Goal: Information Seeking & Learning: Check status

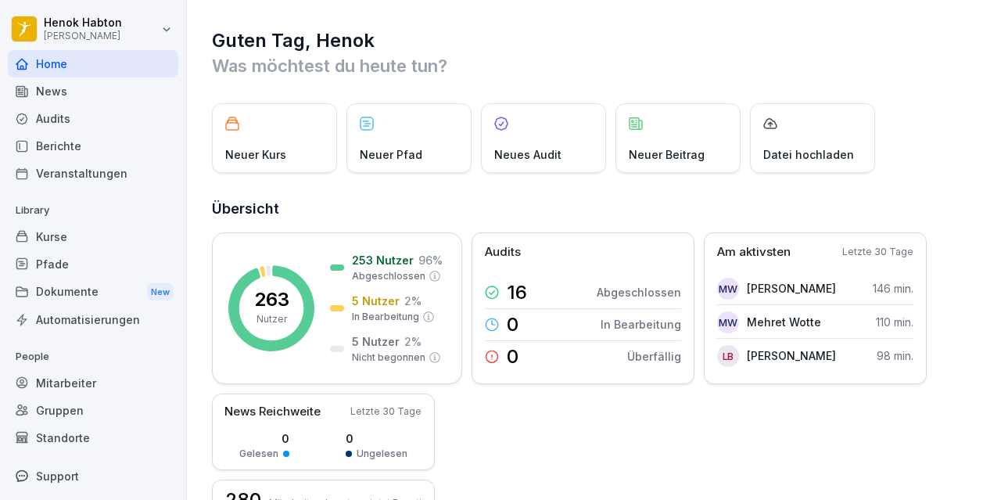
click at [56, 151] on div "Berichte" at bounding box center [93, 145] width 170 height 27
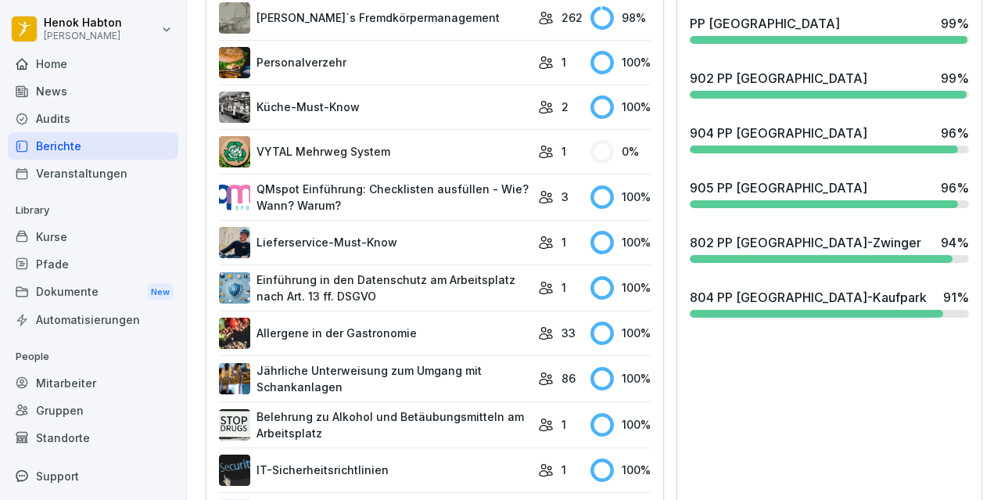
scroll to position [747, 0]
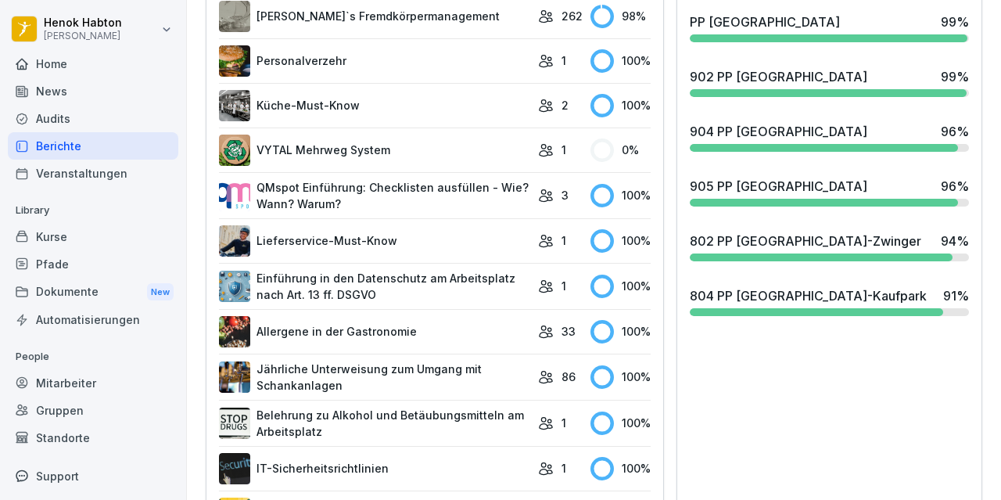
click at [799, 316] on div "804 PP [GEOGRAPHIC_DATA]-Kaufpark 91 %" at bounding box center [829, 301] width 292 height 42
click at [786, 291] on div "804 PP [GEOGRAPHIC_DATA]-Kaufpark" at bounding box center [807, 295] width 237 height 19
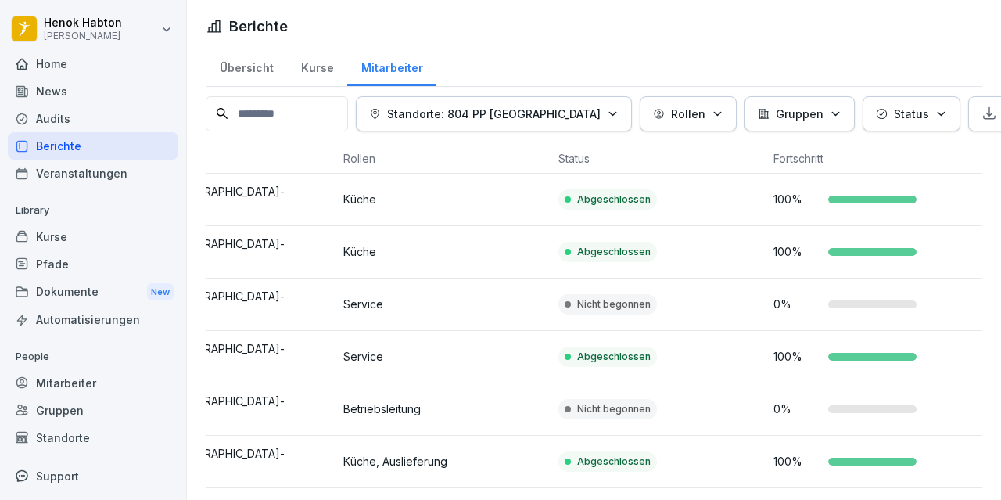
scroll to position [0, 6]
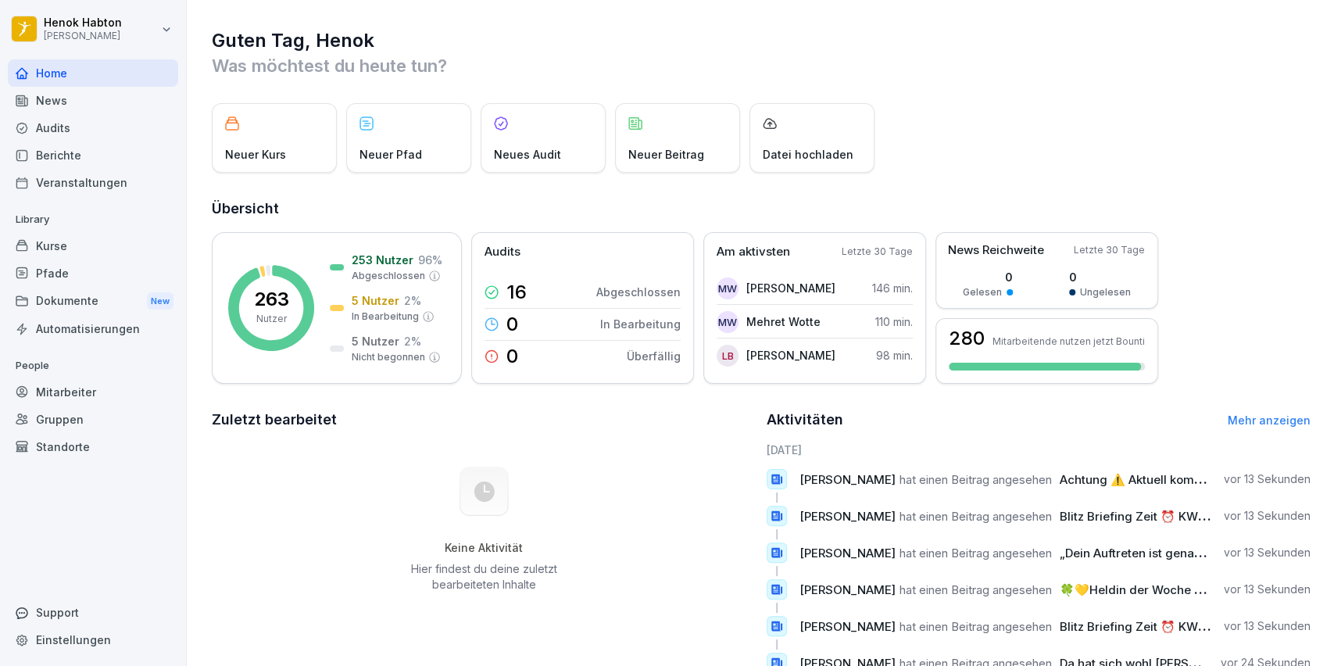
click at [50, 158] on div "Berichte" at bounding box center [93, 154] width 170 height 27
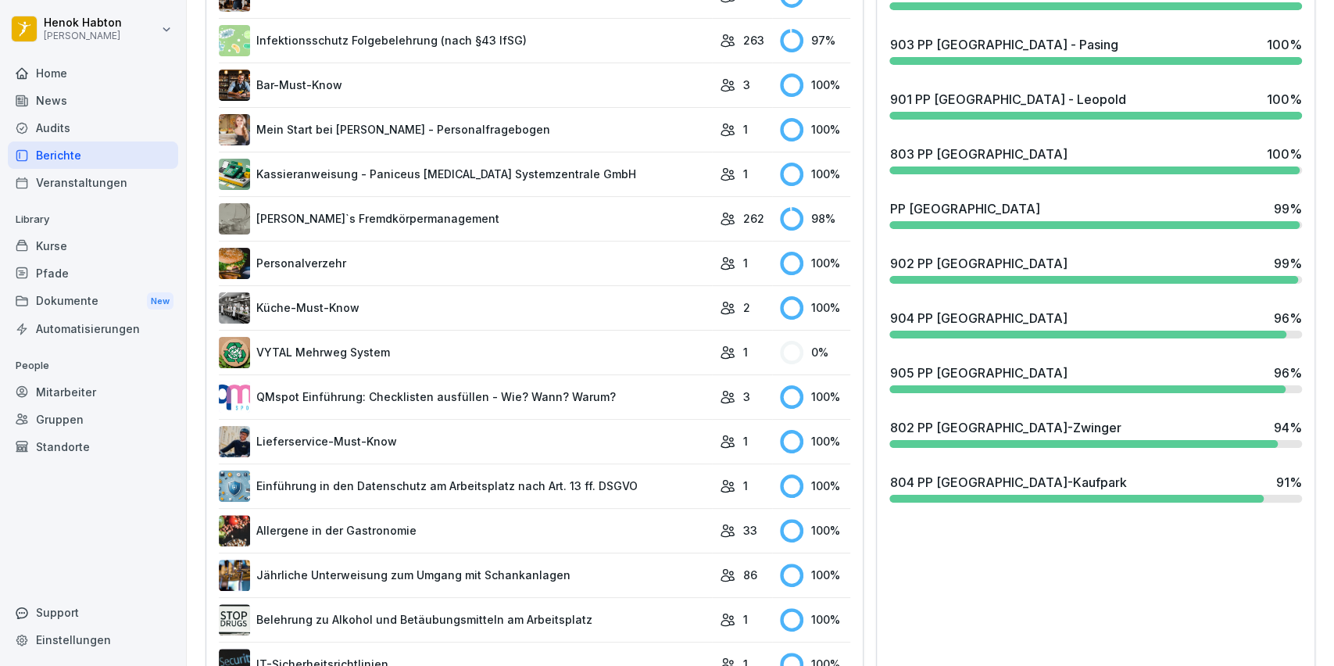
scroll to position [543, 0]
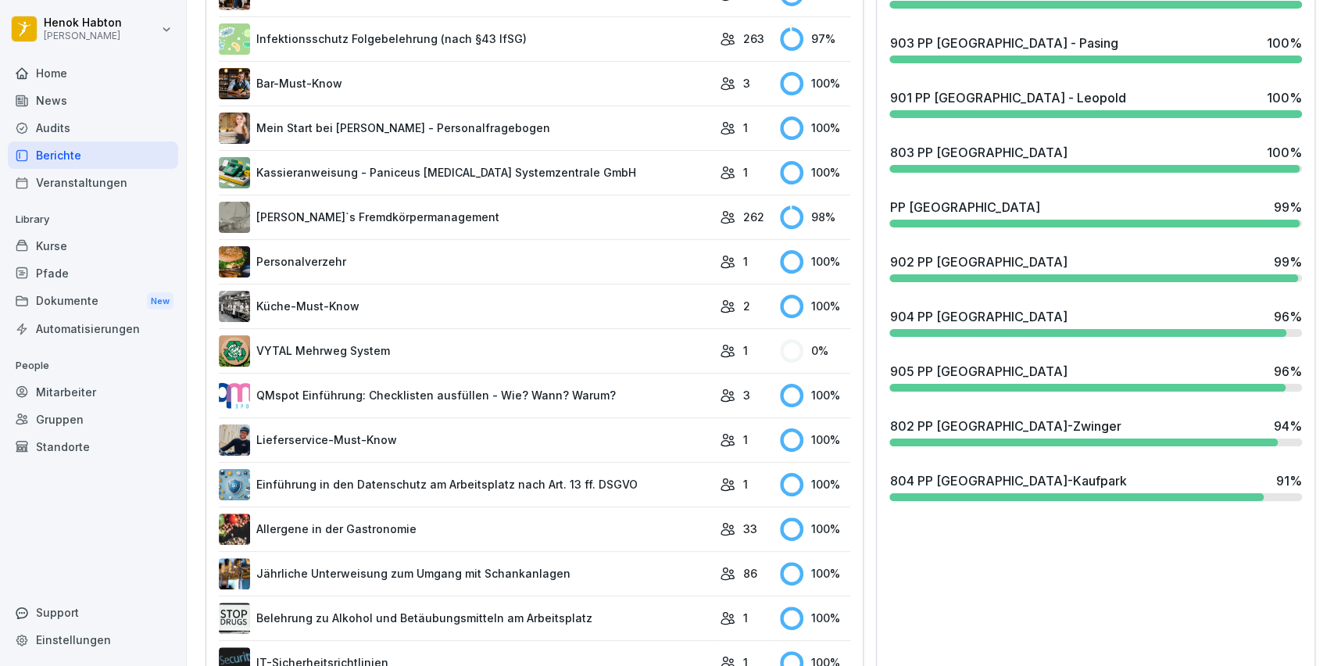
click at [1000, 488] on div "804 PP [GEOGRAPHIC_DATA]-Kaufpark" at bounding box center [1008, 480] width 237 height 19
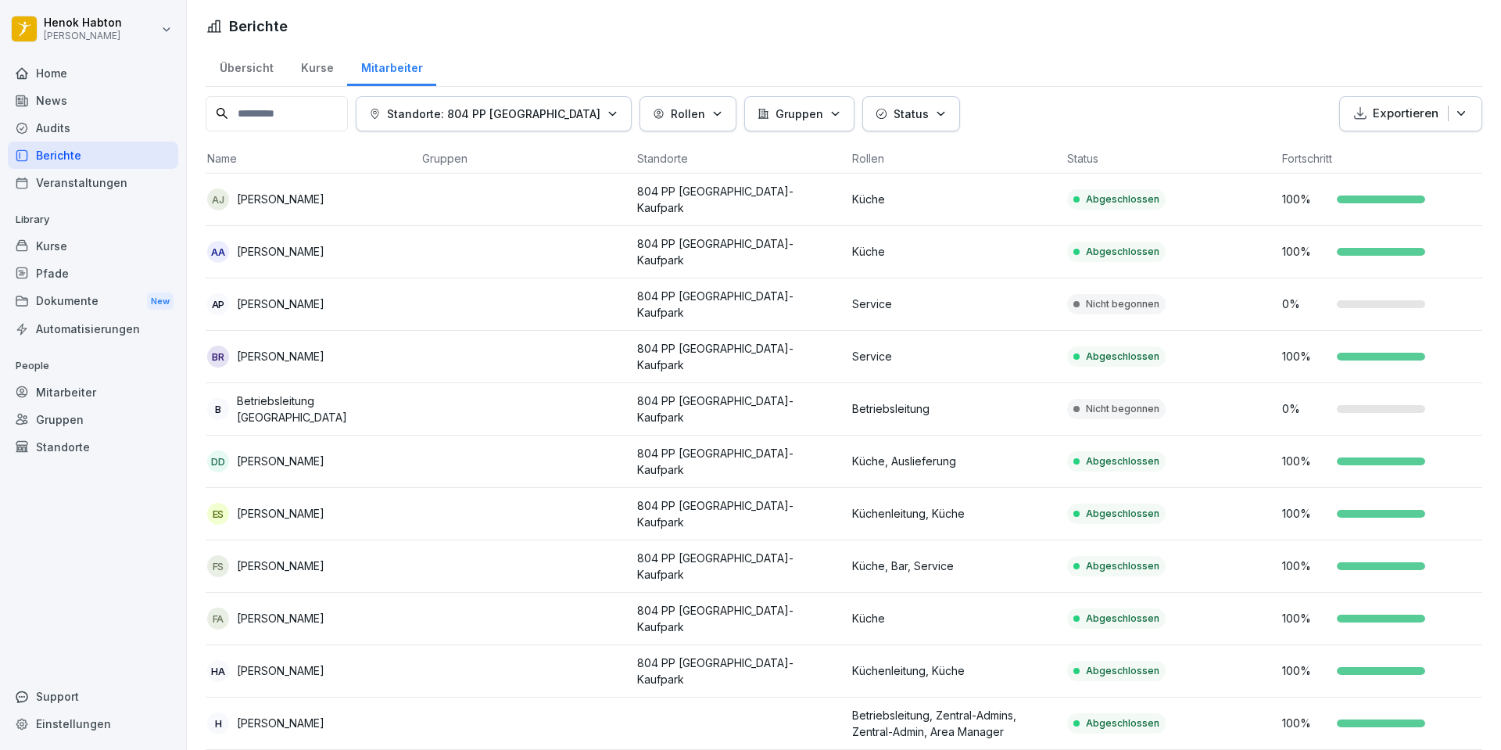
scroll to position [0, 5]
click at [334, 304] on div "AP [PERSON_NAME]" at bounding box center [308, 304] width 202 height 22
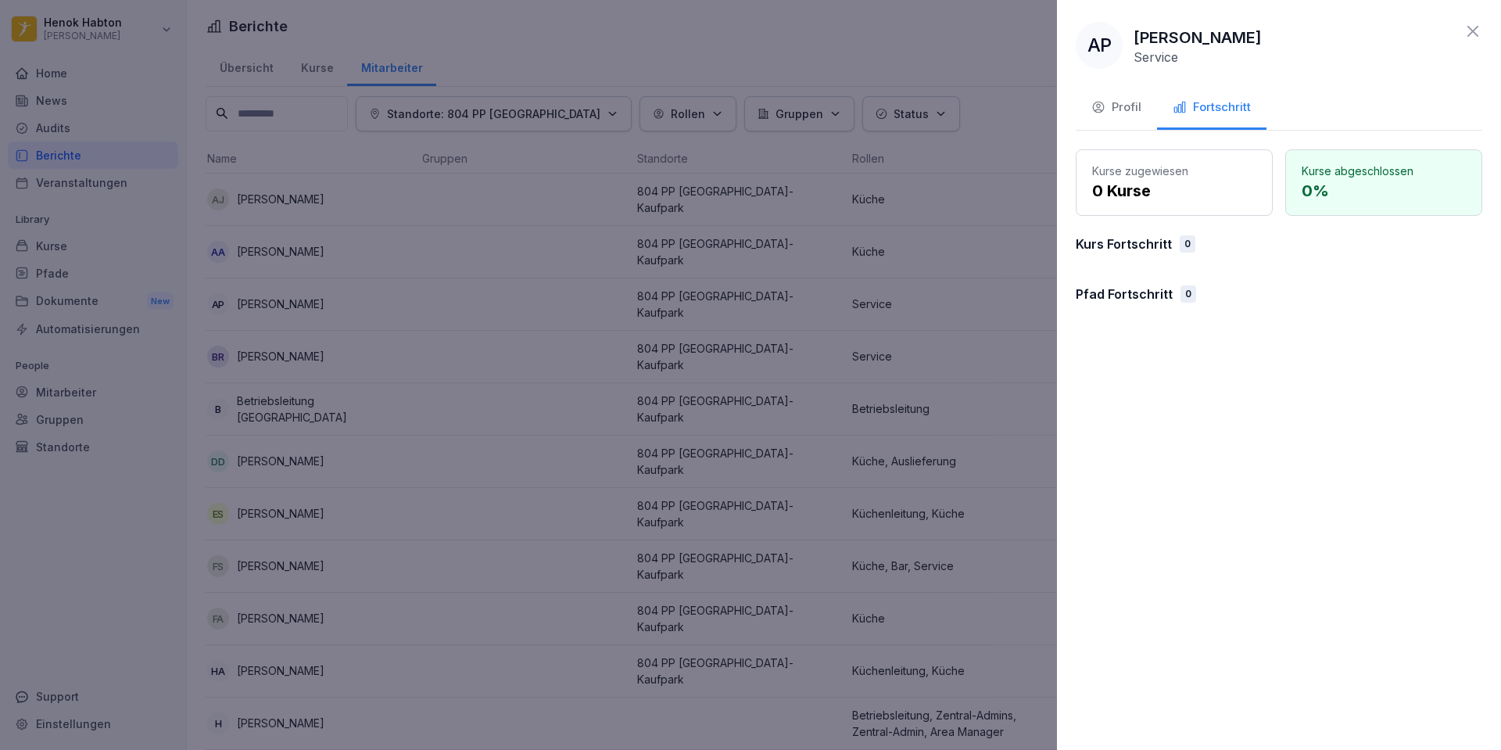
click at [1000, 203] on div "Kurse zugewiesen 0 Kurse" at bounding box center [1174, 182] width 197 height 66
click at [1000, 103] on div "Profil" at bounding box center [1116, 107] width 50 height 18
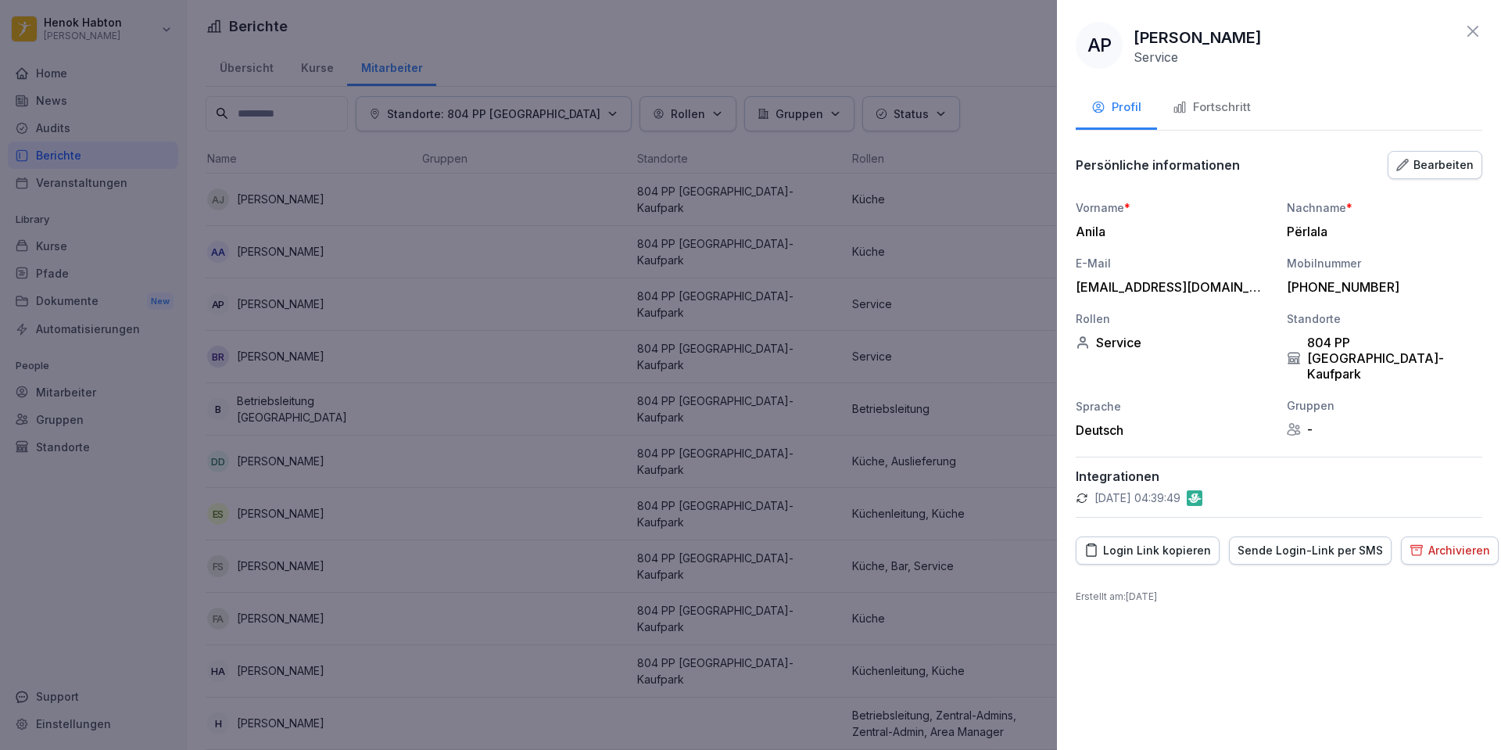
click at [1000, 119] on button "Fortschritt" at bounding box center [1211, 109] width 109 height 42
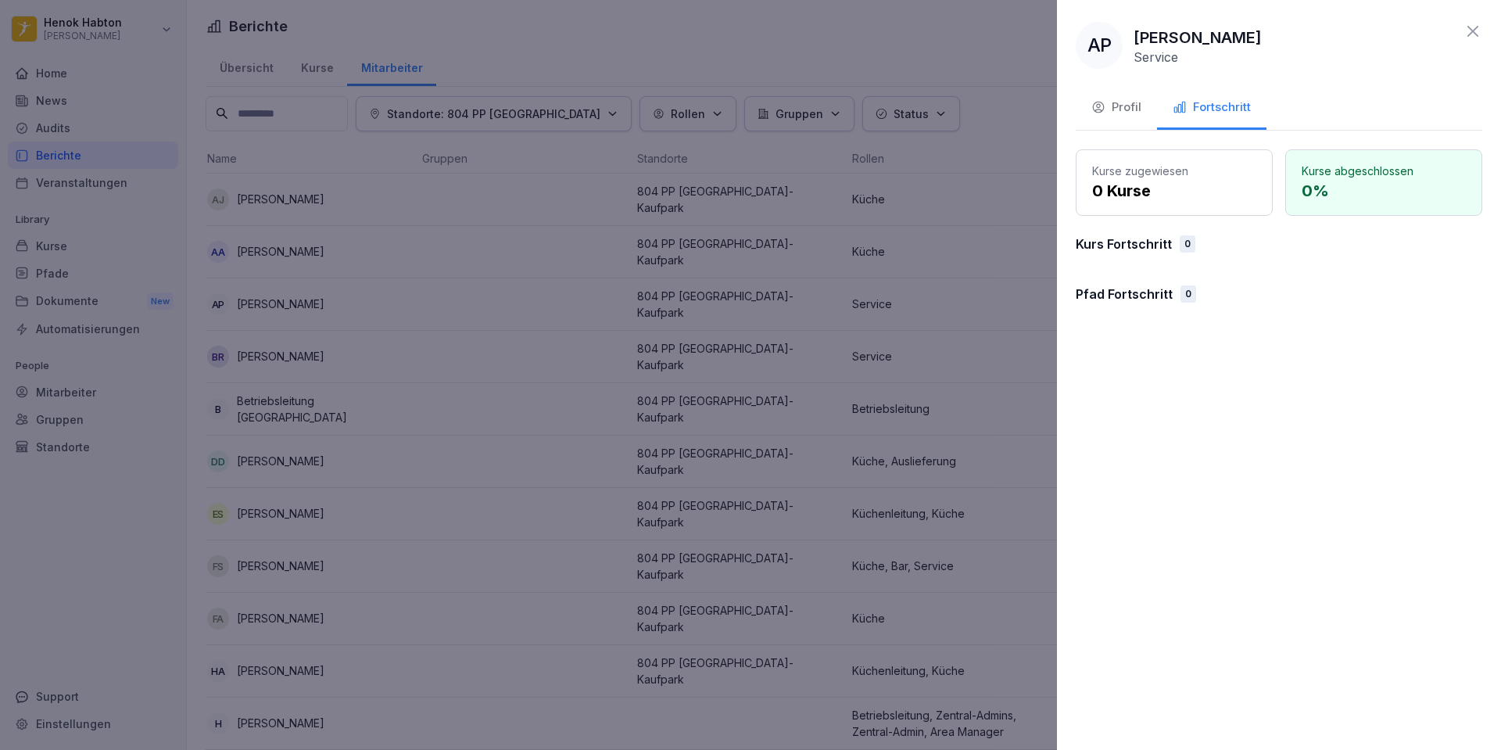
click at [521, 432] on div at bounding box center [750, 375] width 1501 height 750
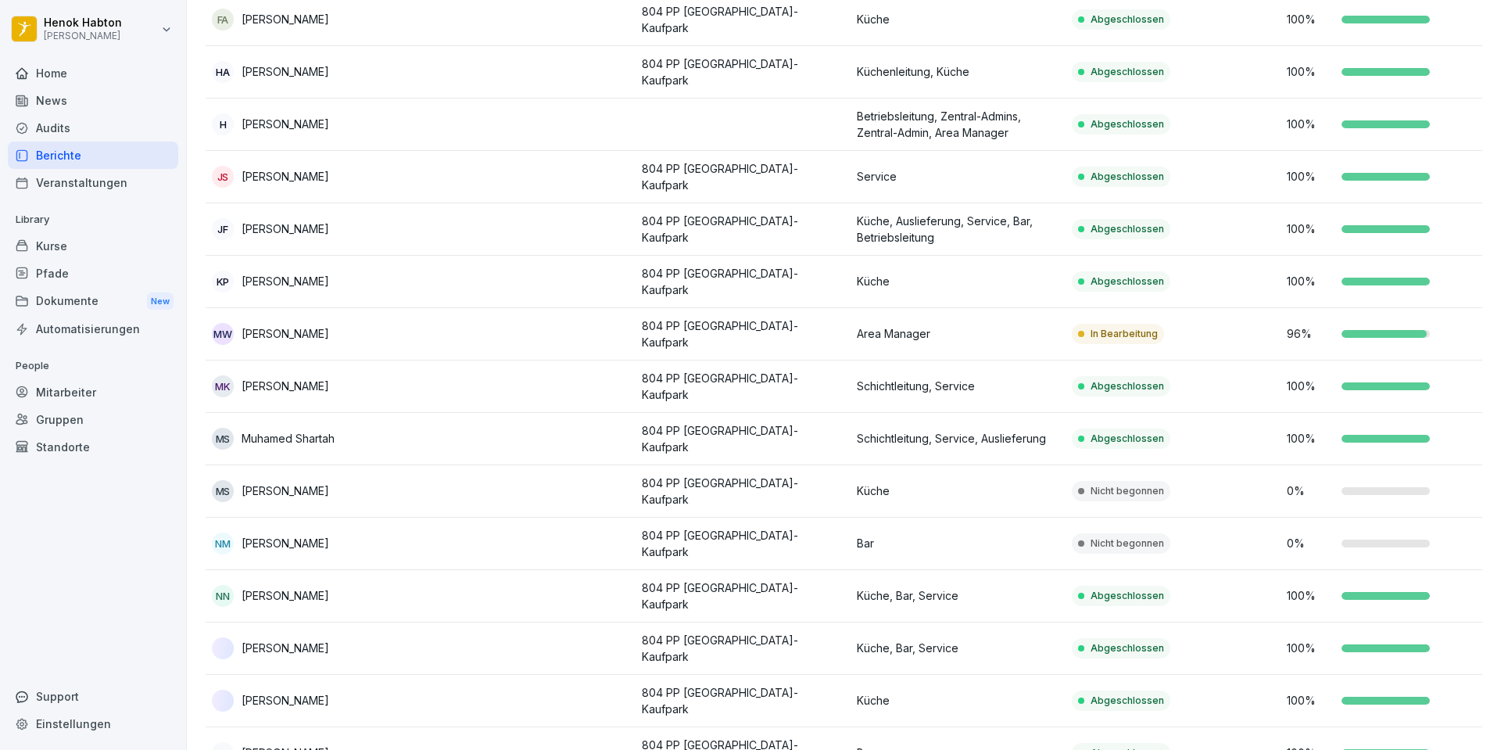
scroll to position [601, 0]
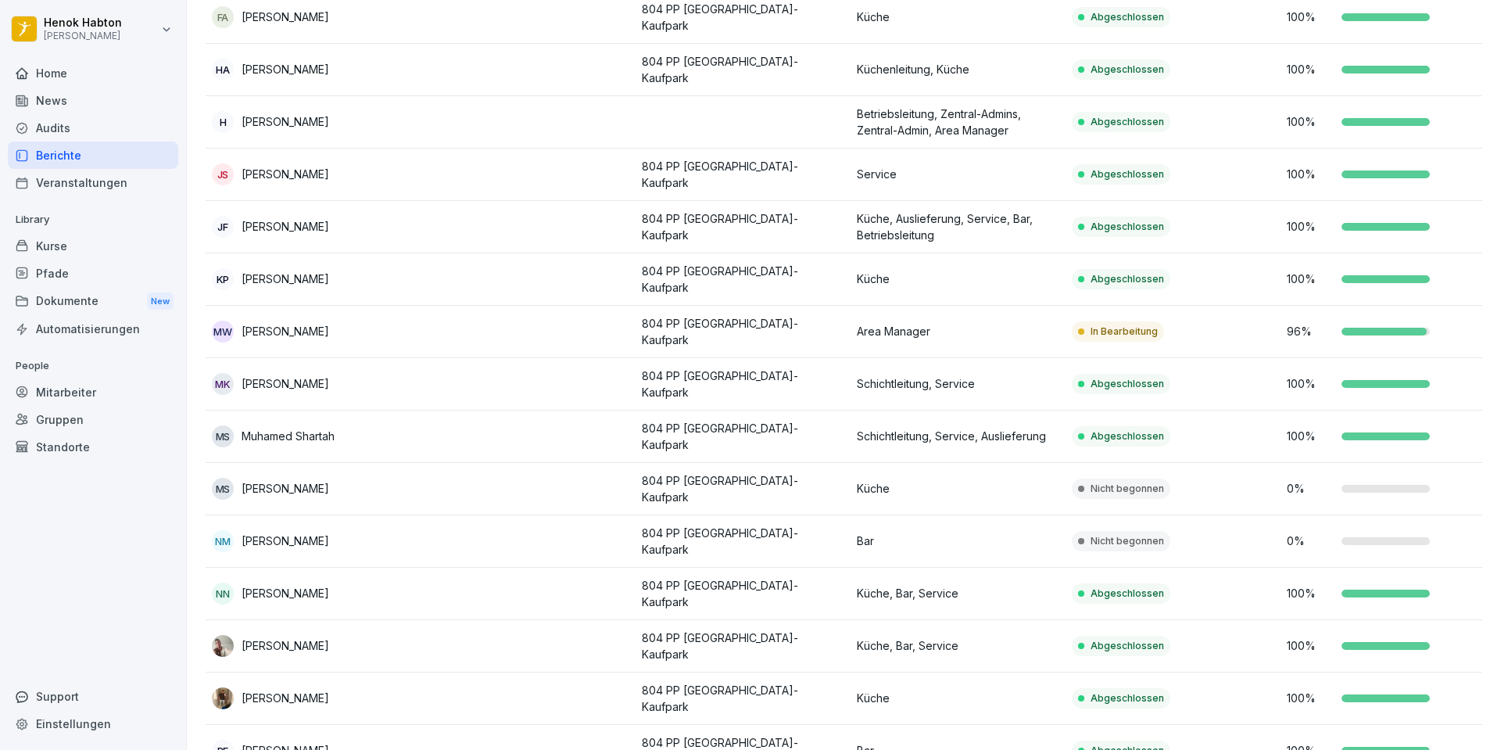
click at [225, 499] on td "NN [PERSON_NAME]" at bounding box center [313, 594] width 215 height 52
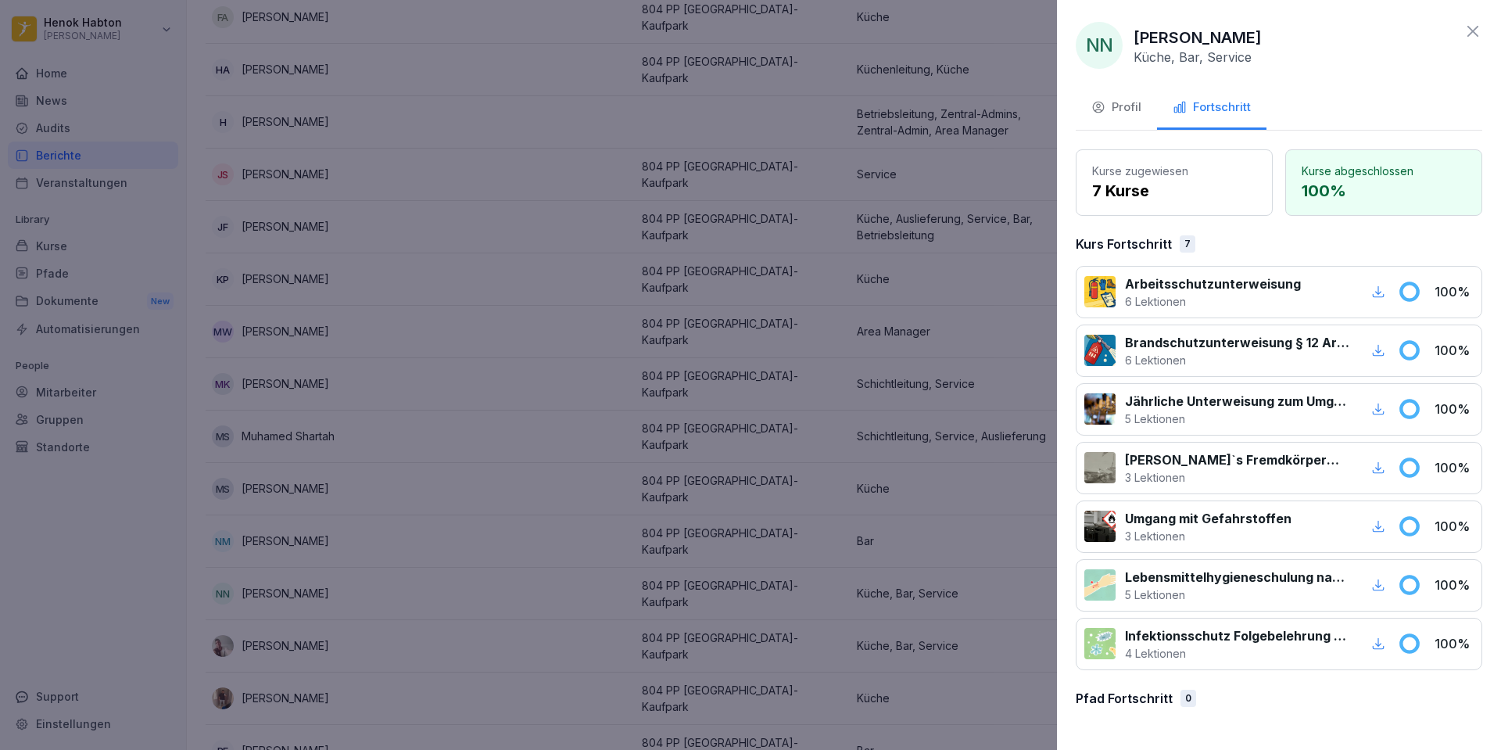
click at [113, 499] on div at bounding box center [750, 375] width 1501 height 750
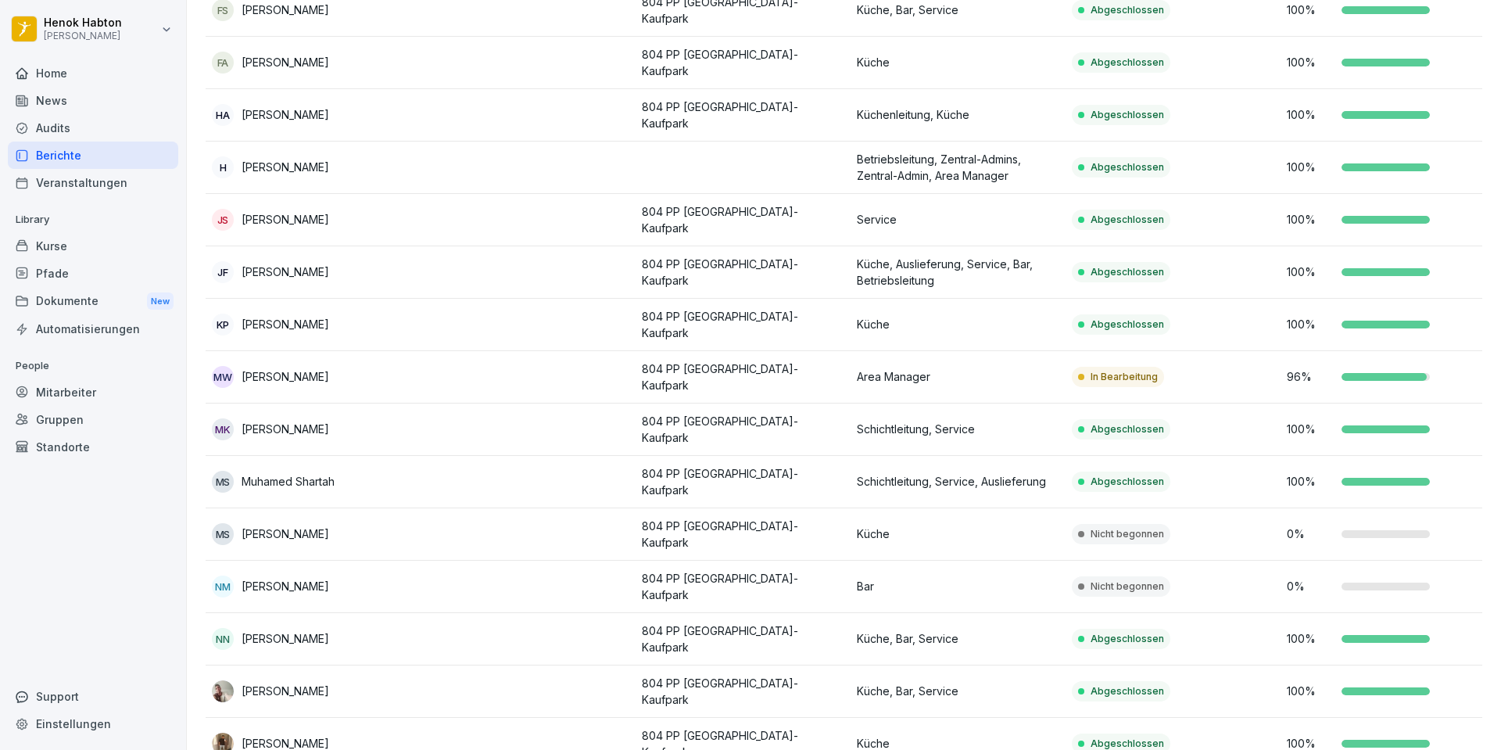
scroll to position [555, 0]
click at [133, 499] on div "Home News Audits Berichte Veranstaltungen Library Kurse Pfade Dokumente New Aut…" at bounding box center [93, 396] width 170 height 692
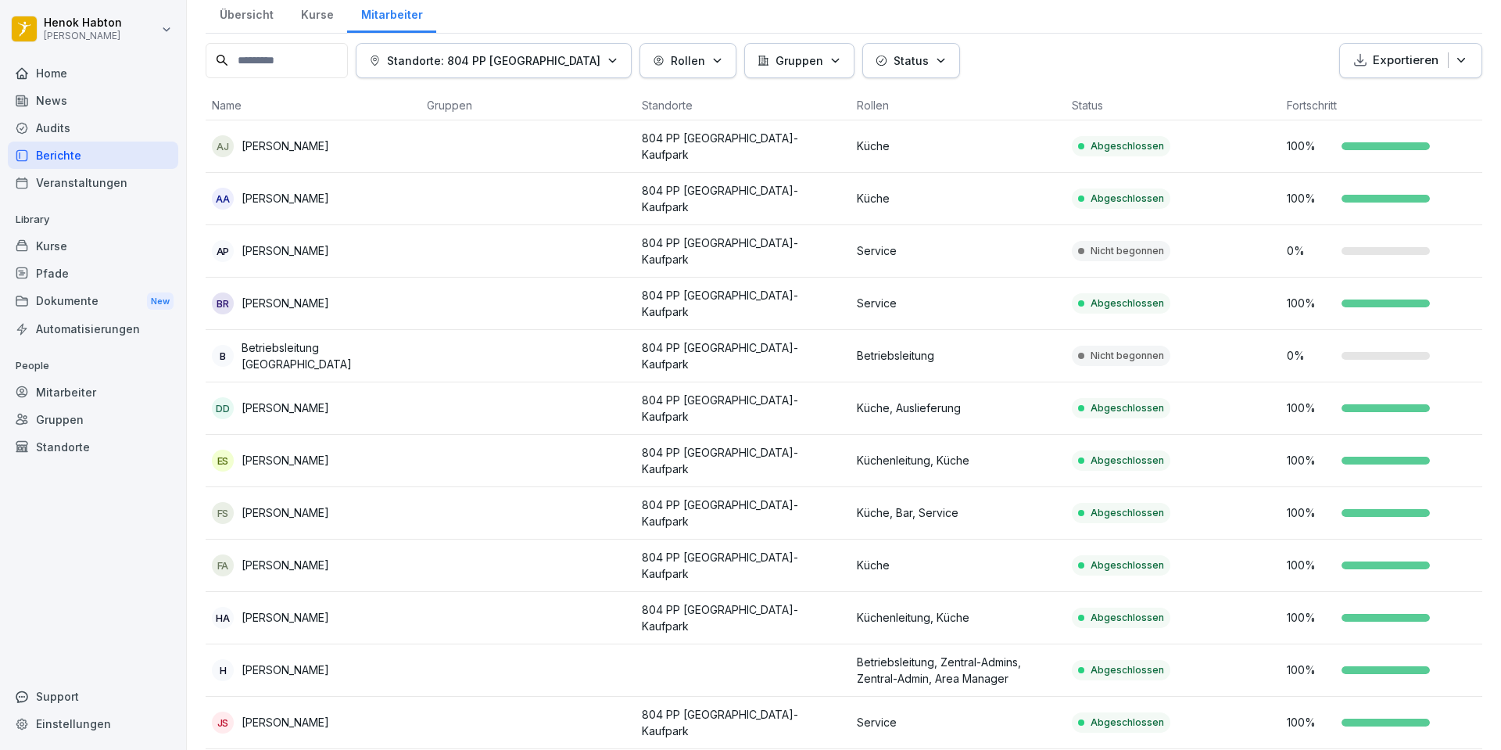
scroll to position [42, 0]
